Goal: Transaction & Acquisition: Purchase product/service

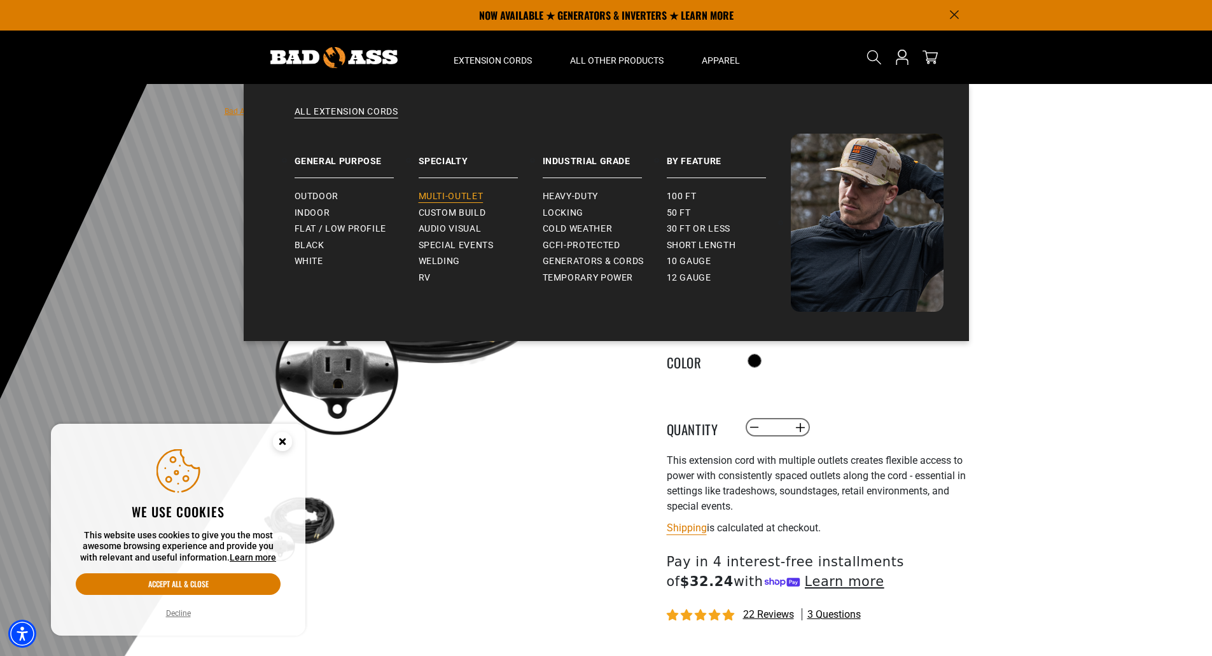
click at [454, 191] on span "Multi-Outlet" at bounding box center [451, 196] width 65 height 11
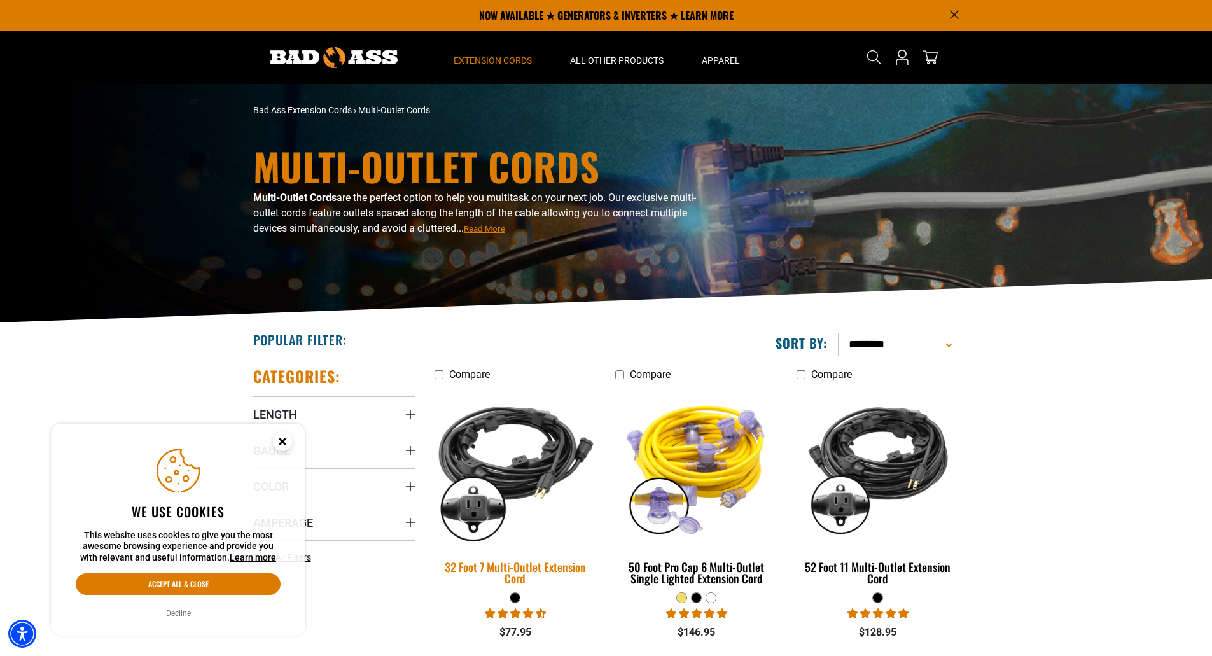
click at [510, 467] on img at bounding box center [515, 466] width 178 height 163
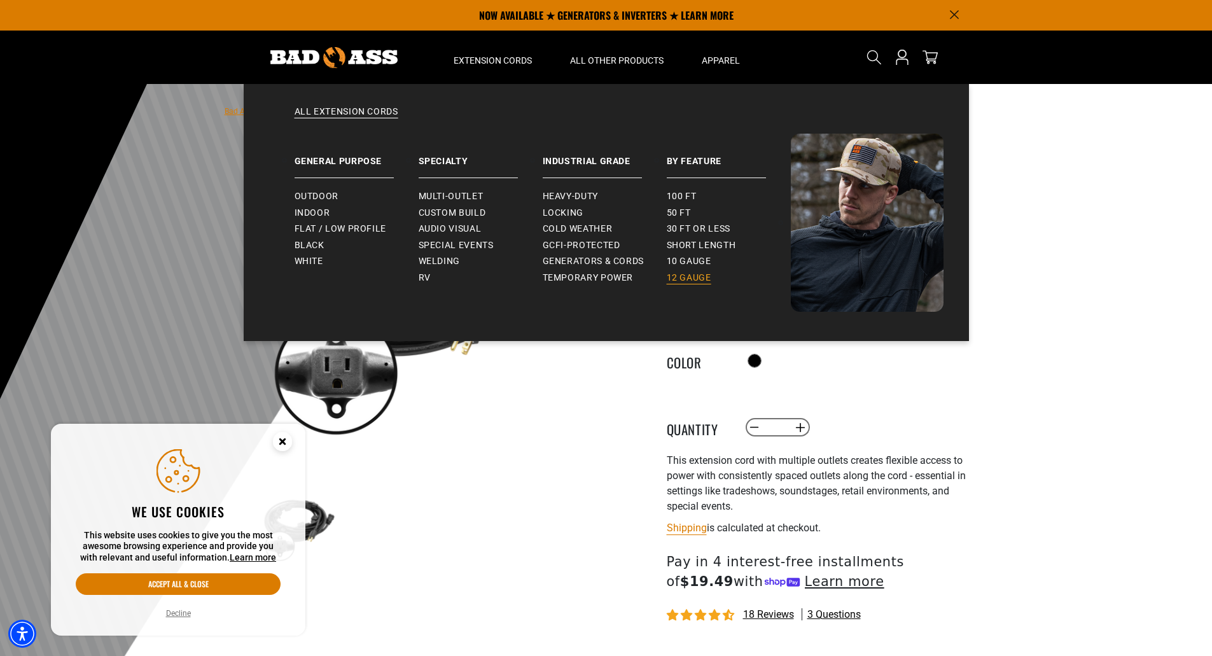
click at [702, 277] on span "12 gauge" at bounding box center [689, 277] width 45 height 11
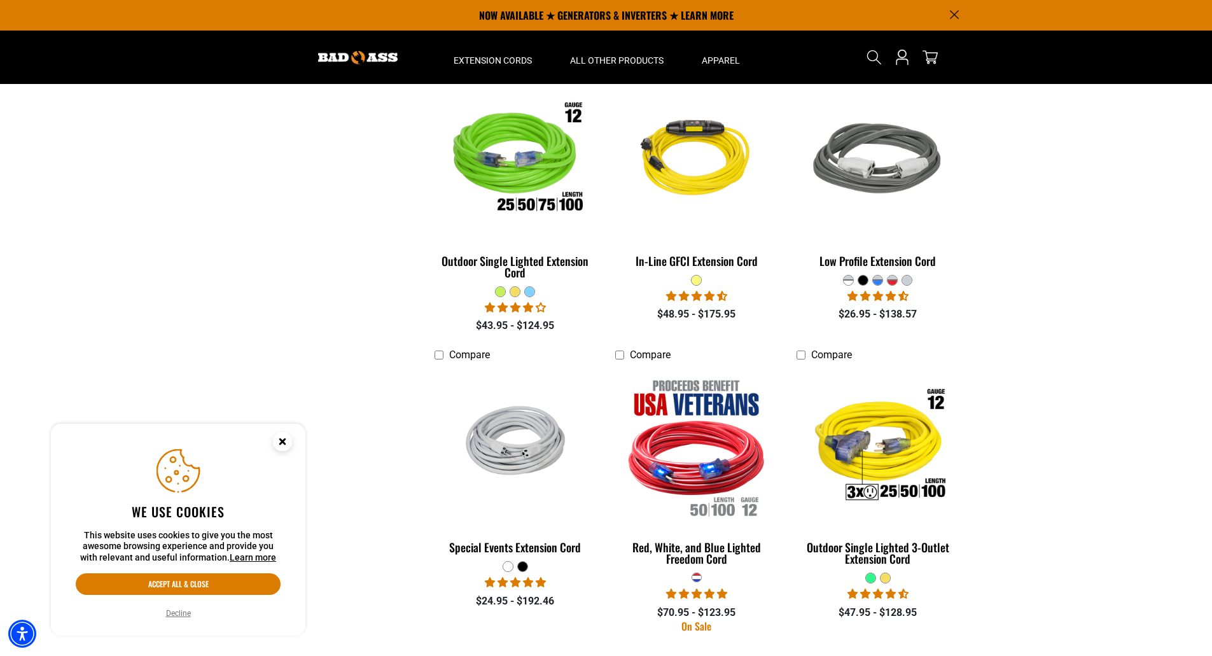
scroll to position [572, 0]
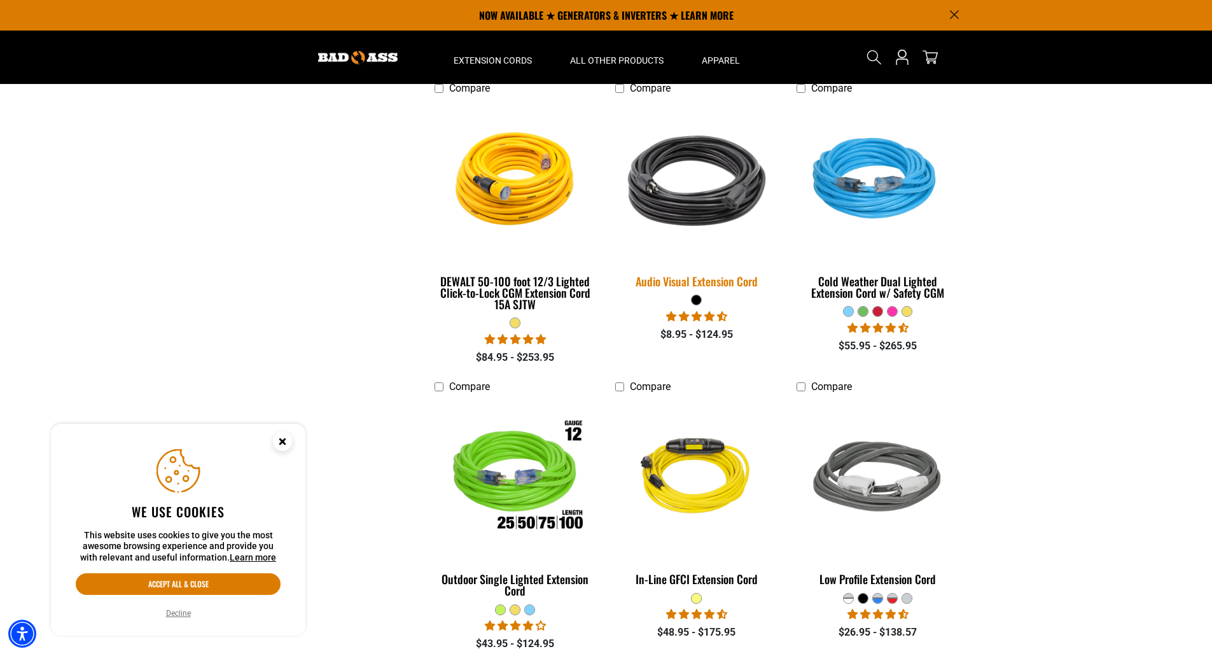
click at [718, 279] on div "Audio Visual Extension Cord" at bounding box center [696, 280] width 162 height 11
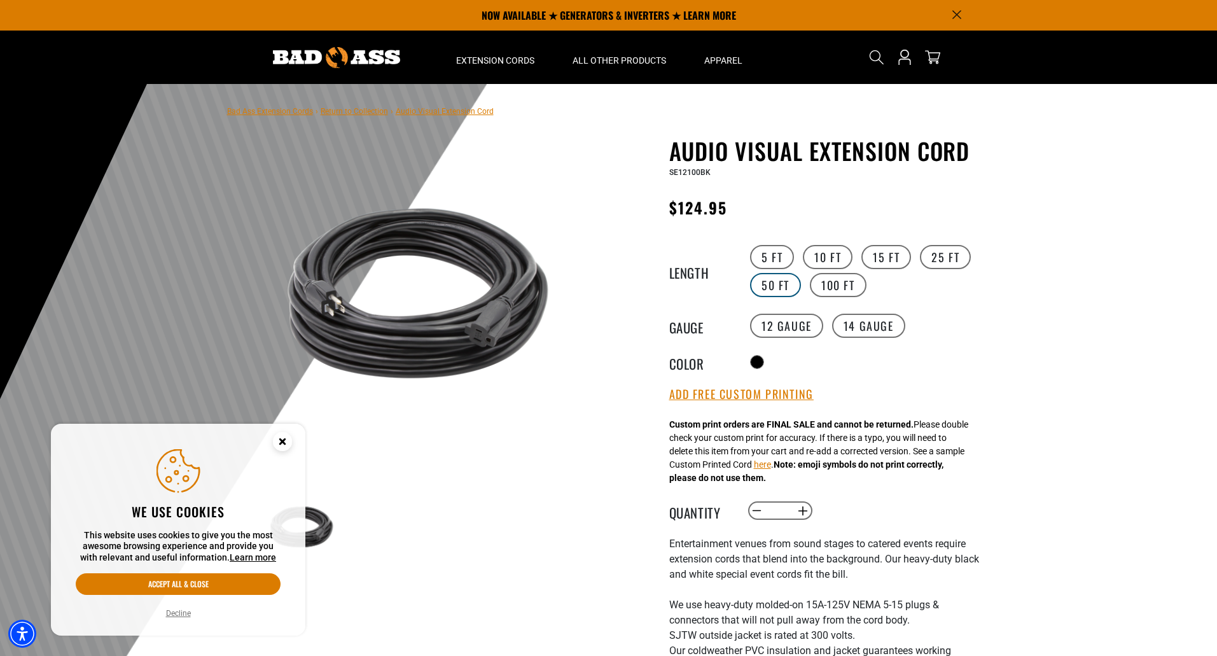
click at [778, 283] on label "50 FT" at bounding box center [775, 285] width 51 height 24
